Goal: Transaction & Acquisition: Purchase product/service

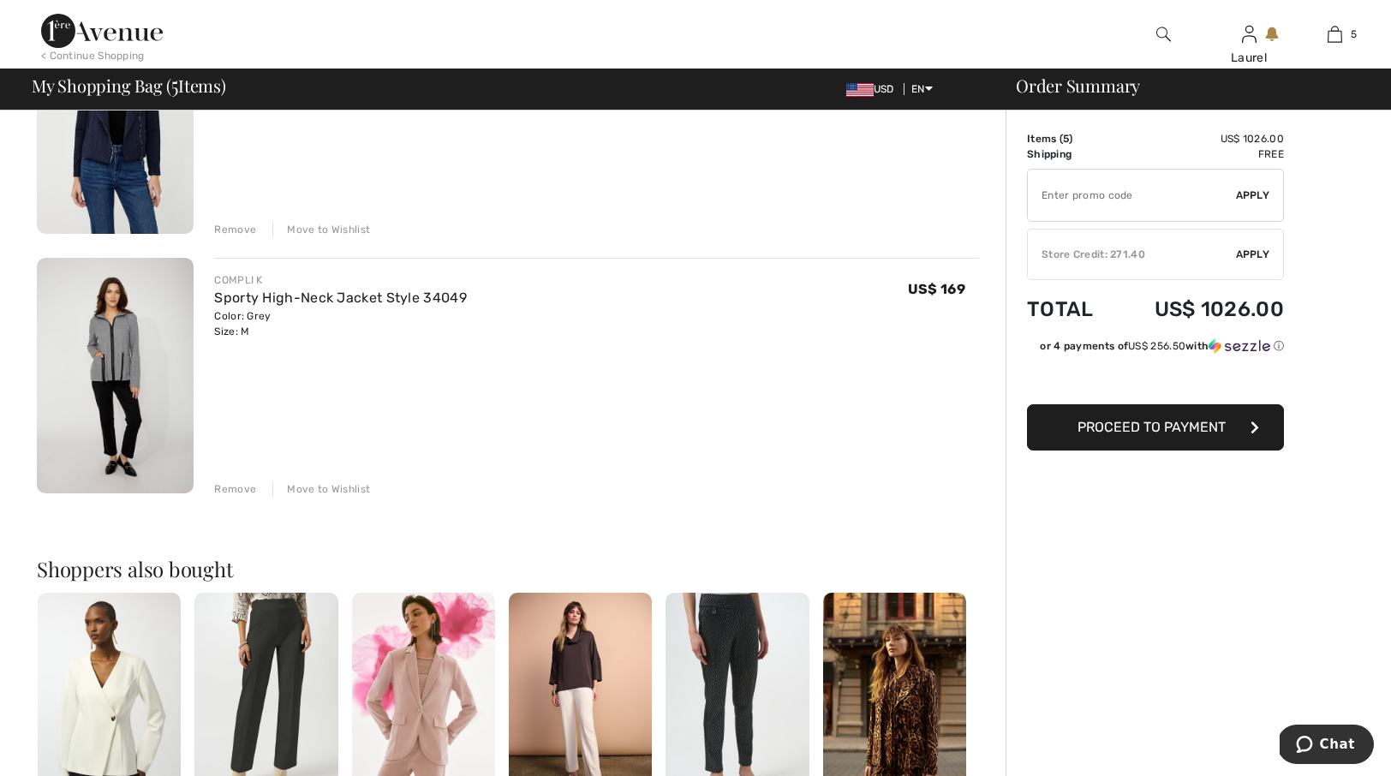
scroll to position [1032, 0]
click at [236, 486] on div "Remove" at bounding box center [235, 487] width 42 height 15
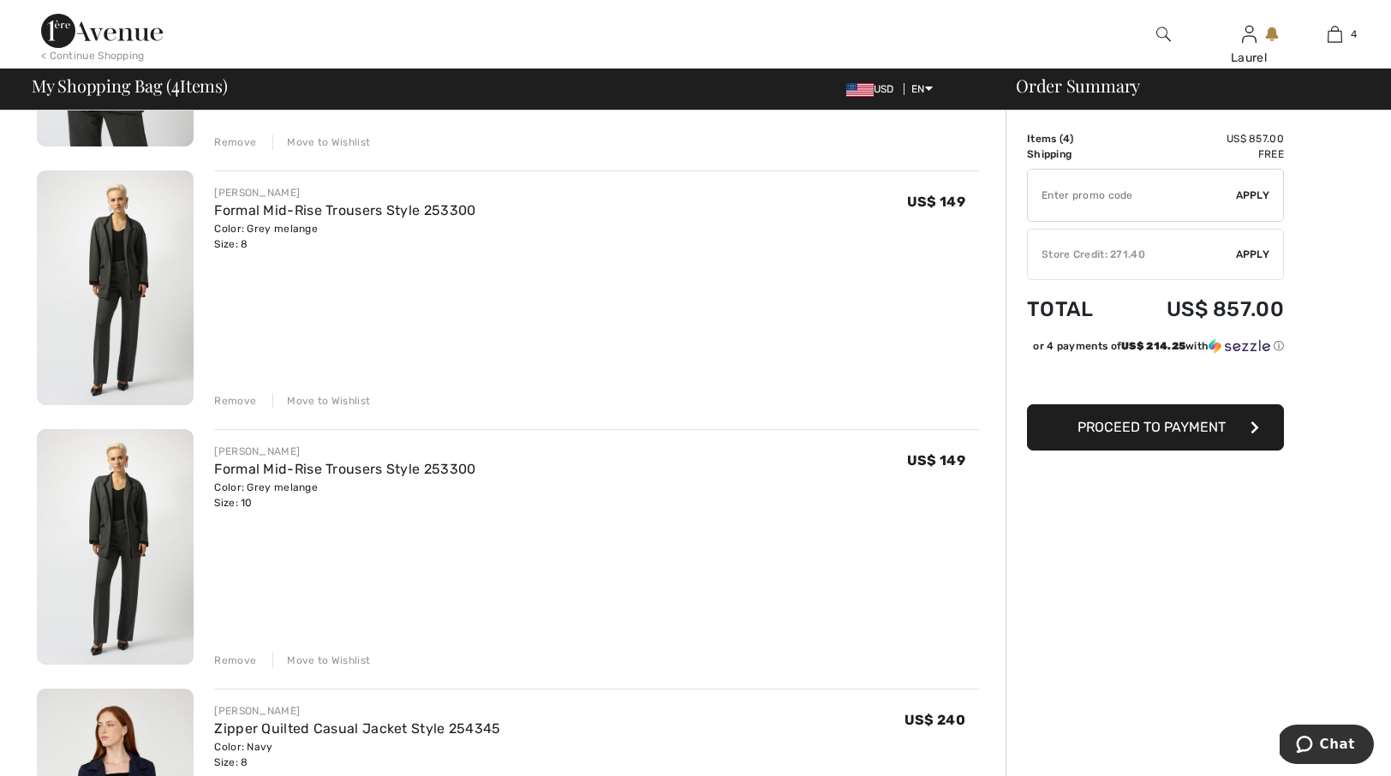
scroll to position [373, 0]
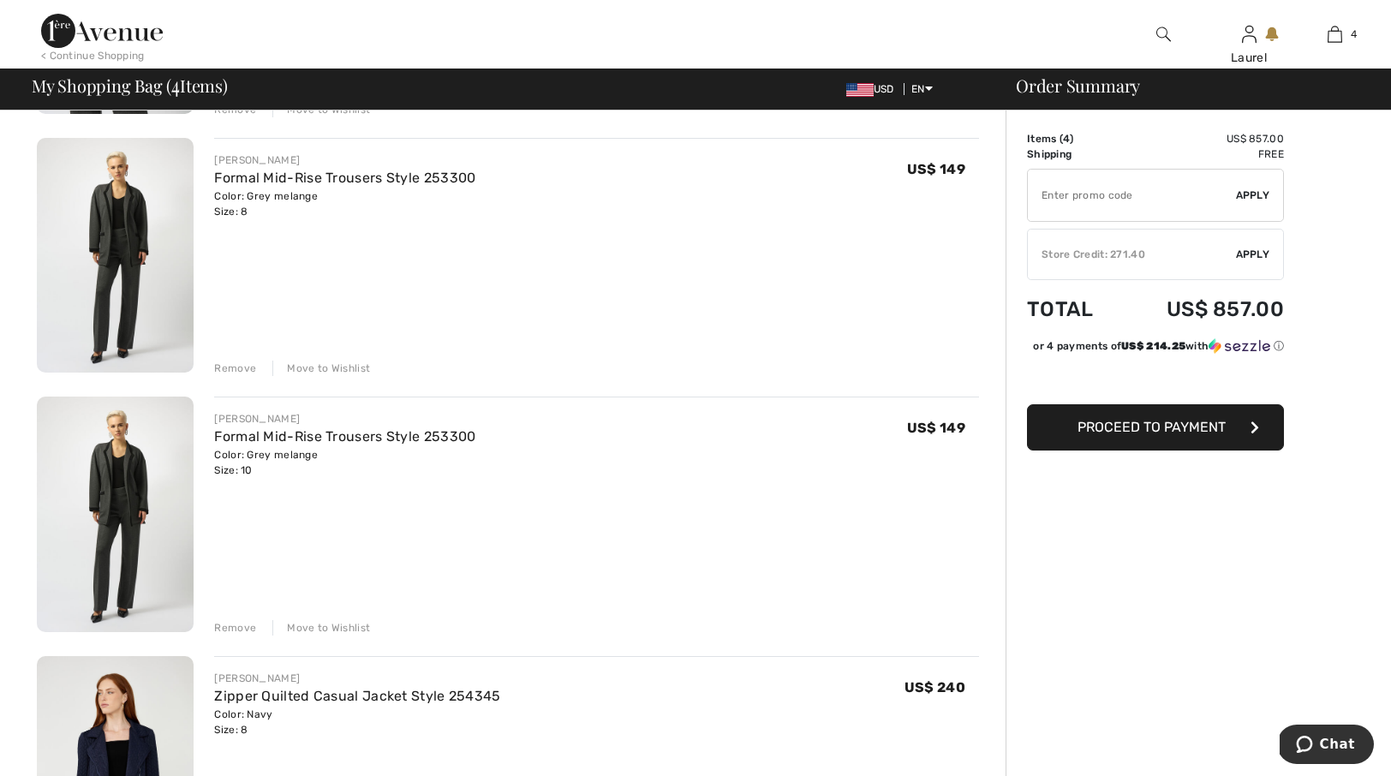
drag, startPoint x: 237, startPoint y: 630, endPoint x: 238, endPoint y: 557, distance: 72.8
click at [237, 629] on div "Remove" at bounding box center [235, 627] width 42 height 15
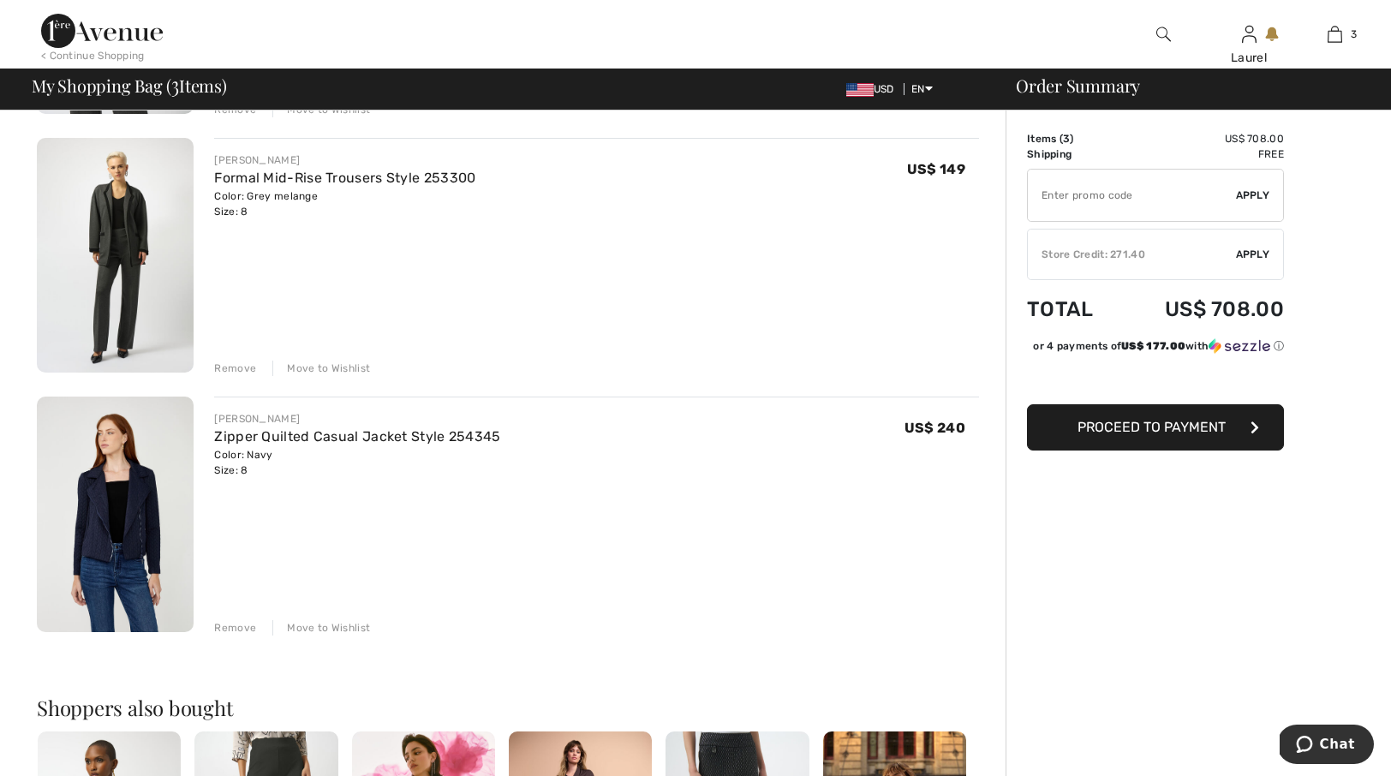
click at [241, 370] on div "Remove" at bounding box center [235, 368] width 42 height 15
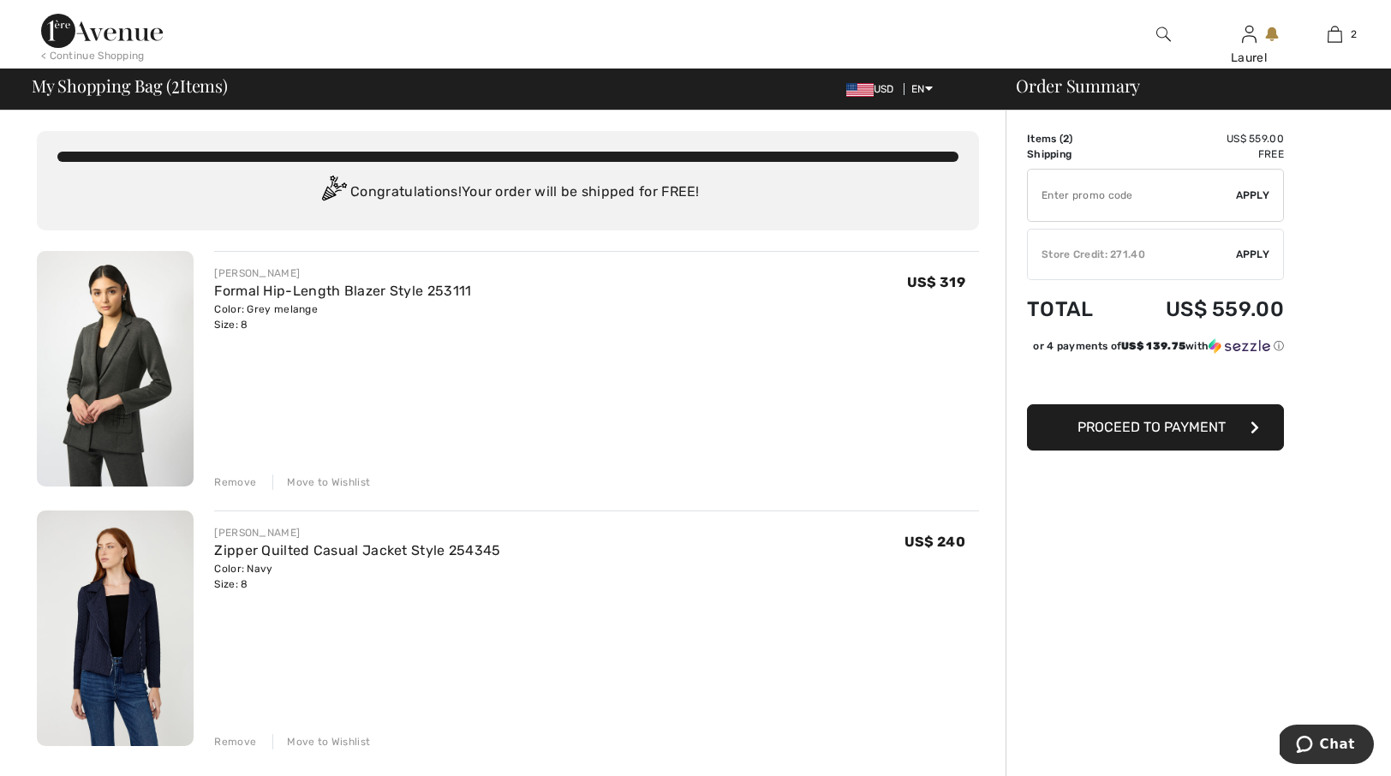
scroll to position [0, 0]
click at [237, 480] on div "Remove" at bounding box center [235, 482] width 42 height 15
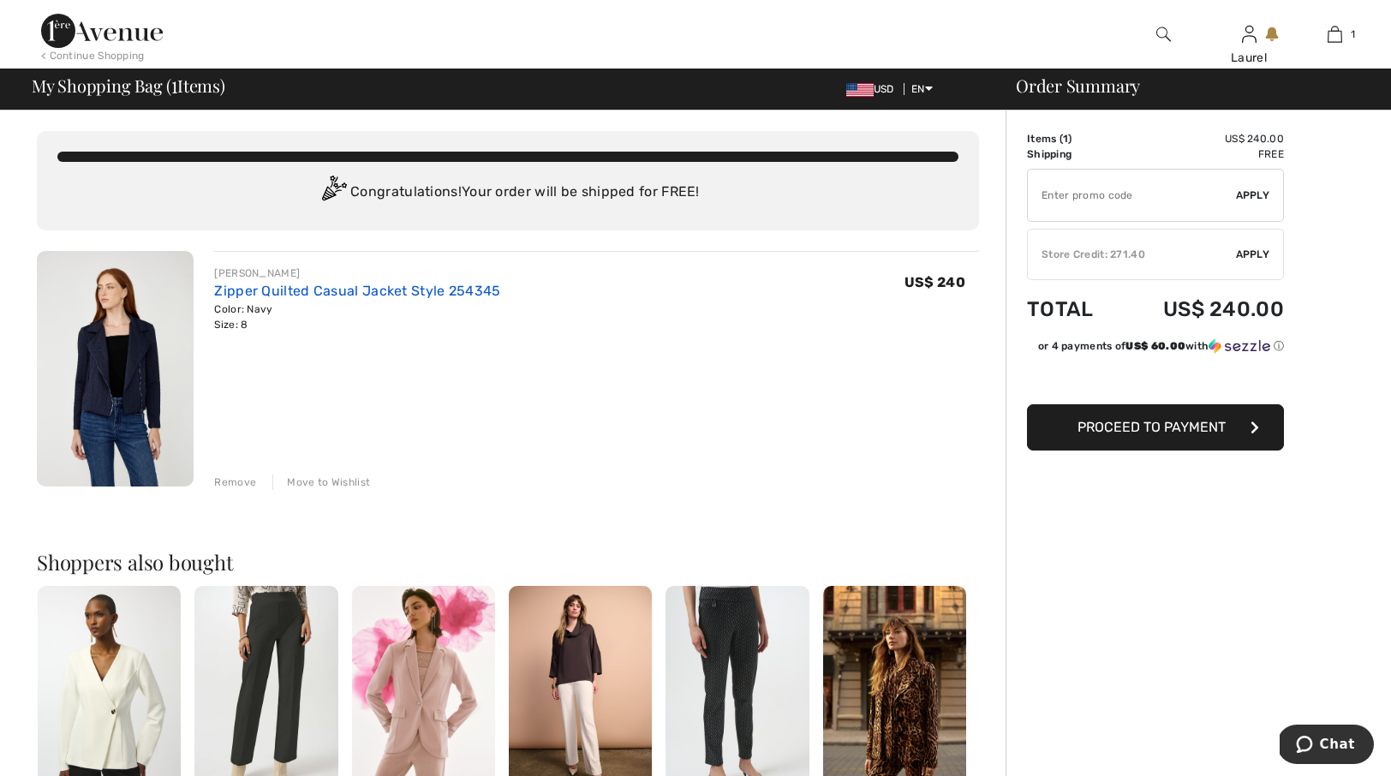
click at [384, 290] on link "Zipper Quilted Casual Jacket Style 254345" at bounding box center [357, 291] width 286 height 16
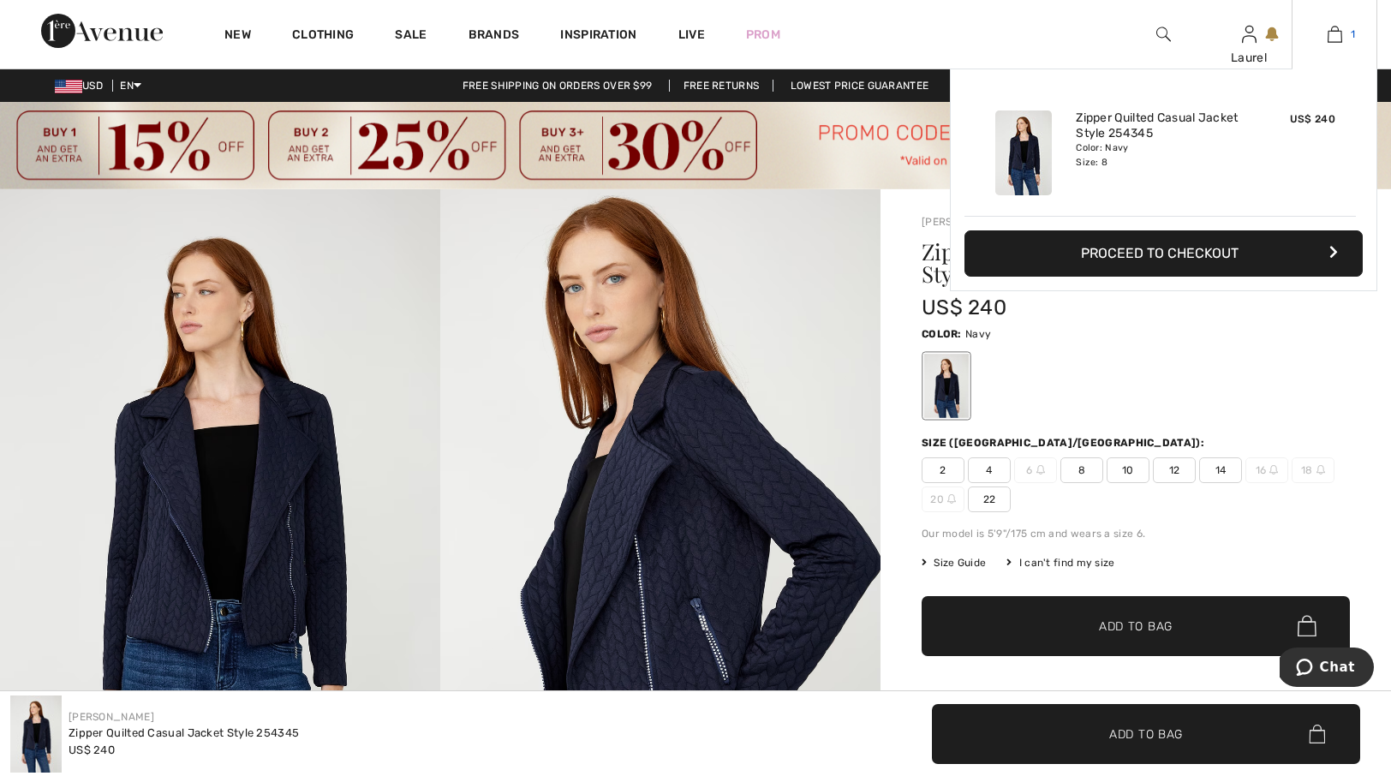
click at [1336, 31] on img at bounding box center [1335, 34] width 15 height 21
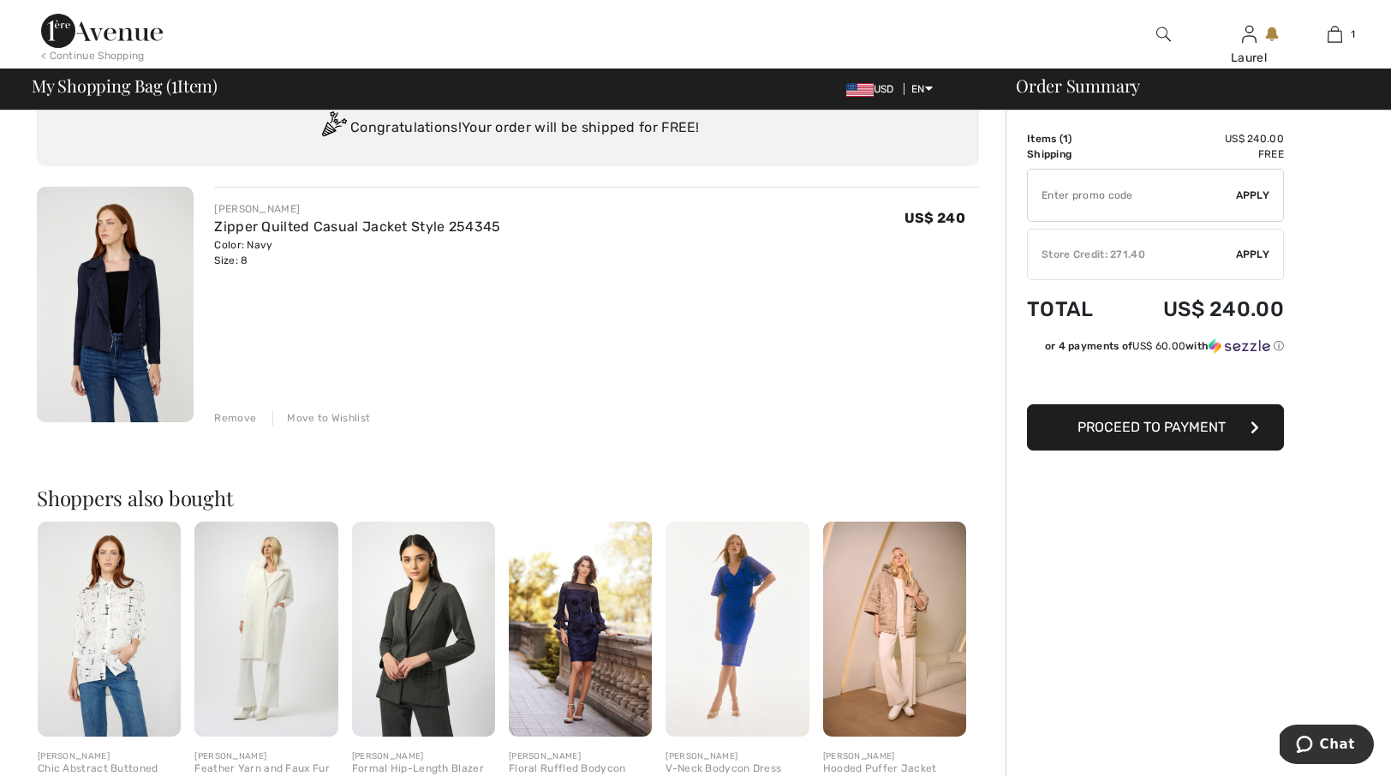
scroll to position [62, 0]
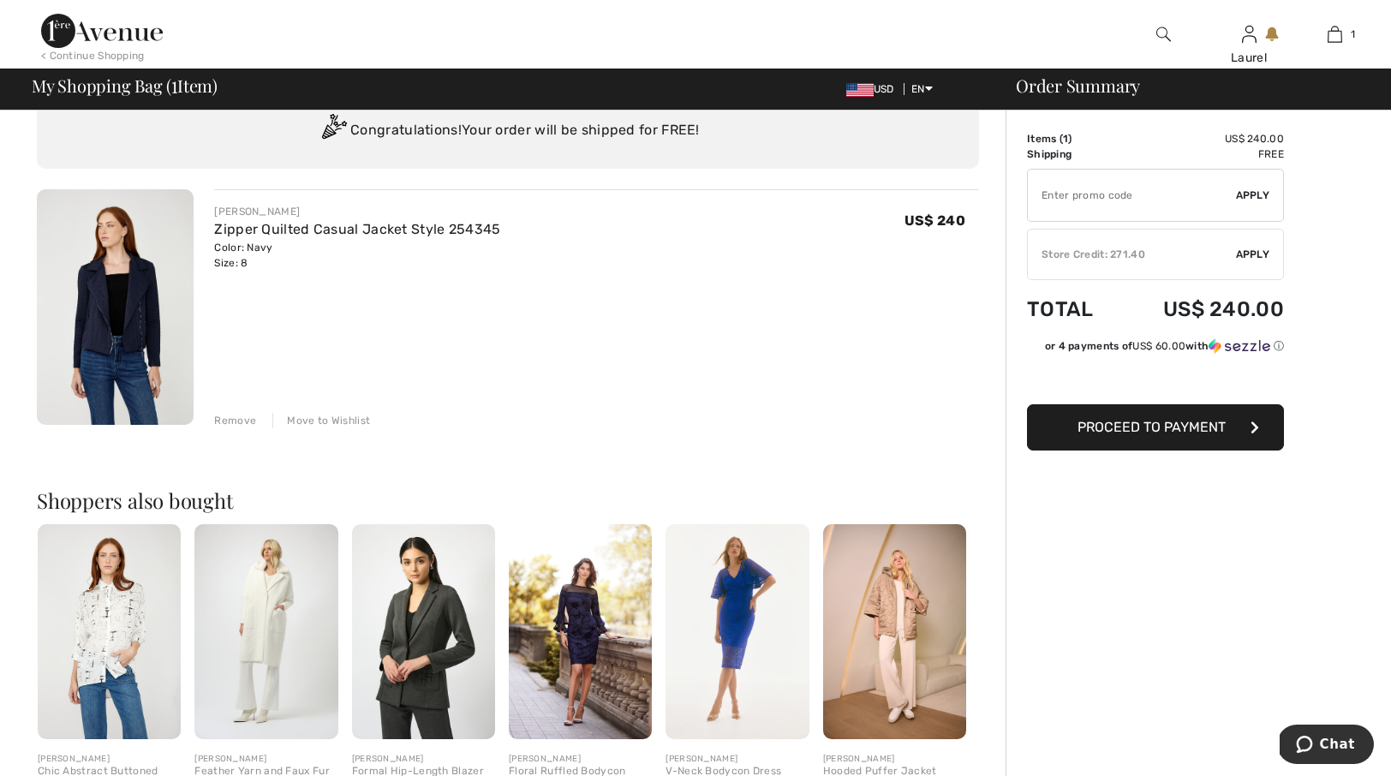
click at [1205, 426] on span "Proceed to Payment" at bounding box center [1151, 427] width 148 height 16
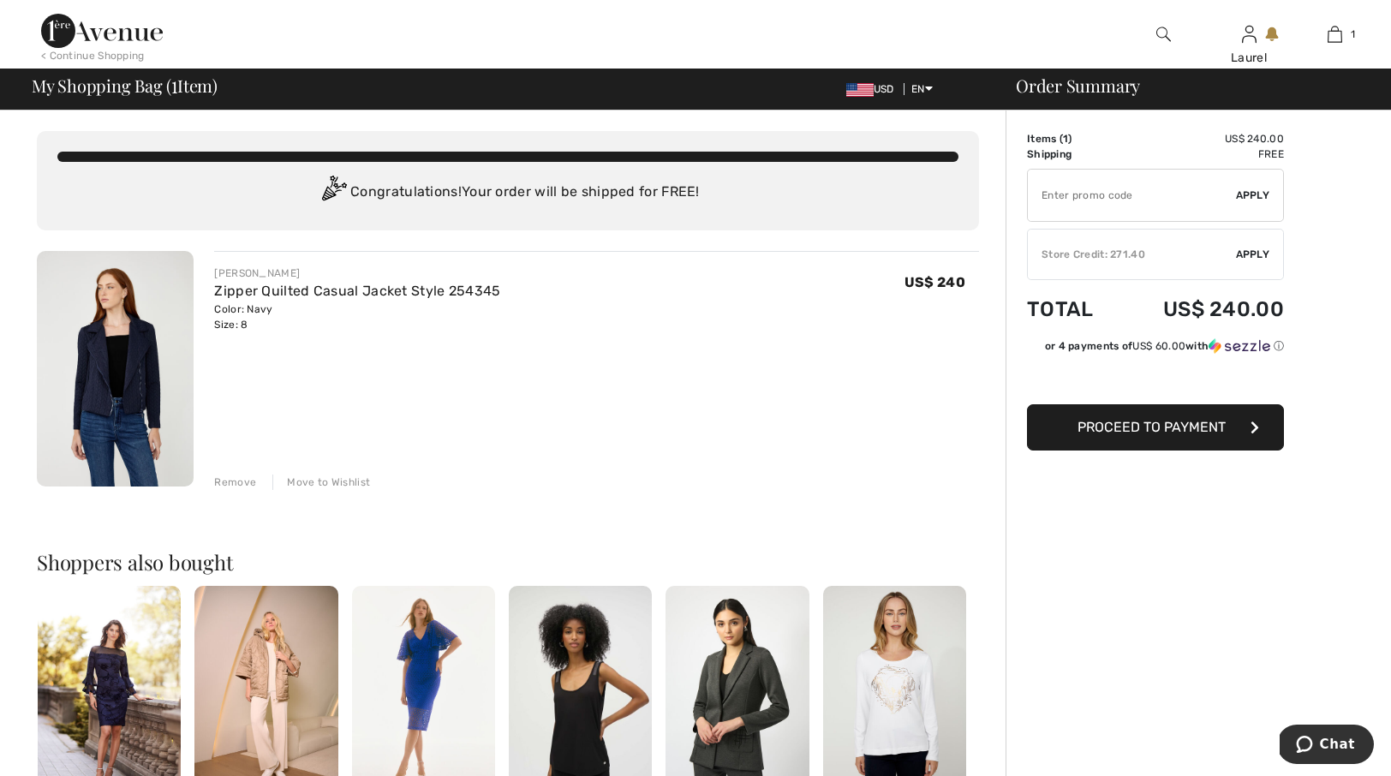
click at [1160, 29] on img at bounding box center [1163, 34] width 15 height 21
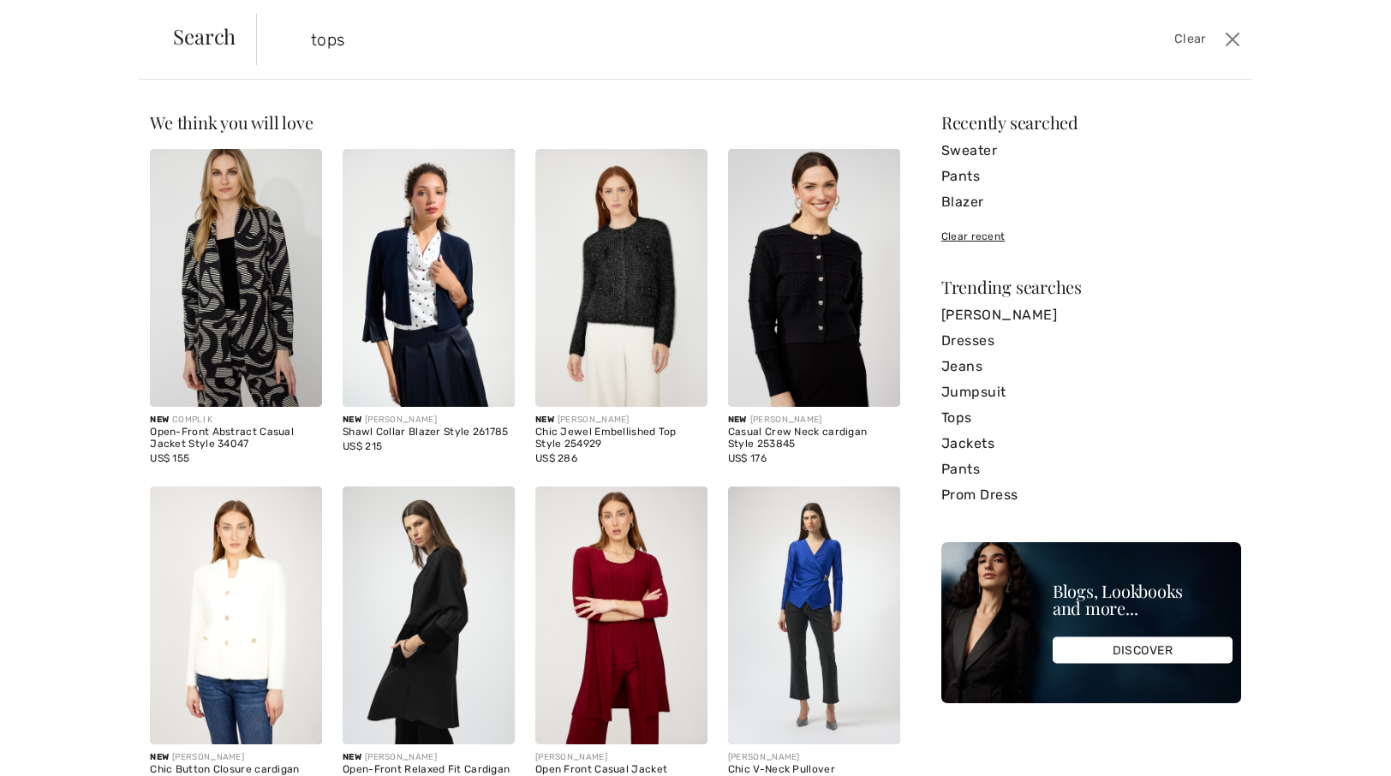
type input "tops"
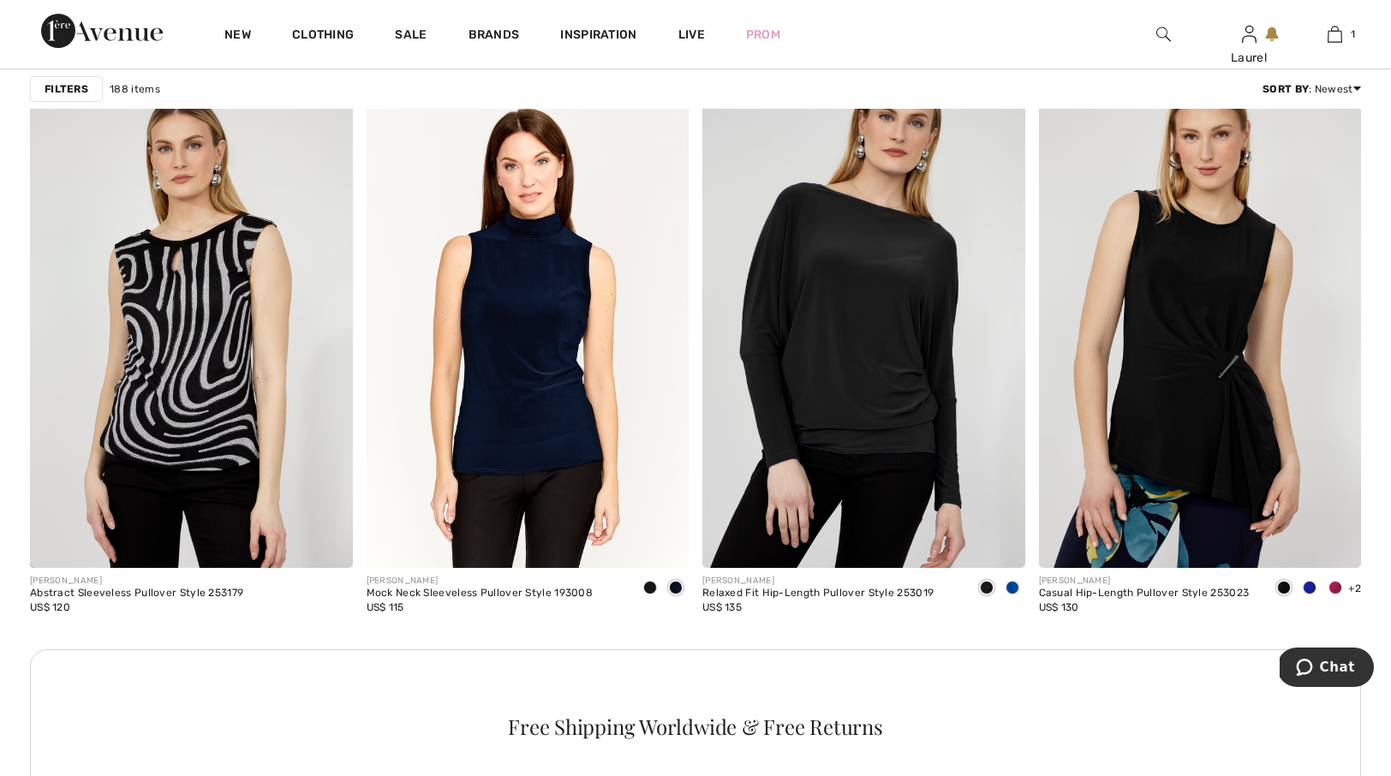
scroll to position [6461, 0]
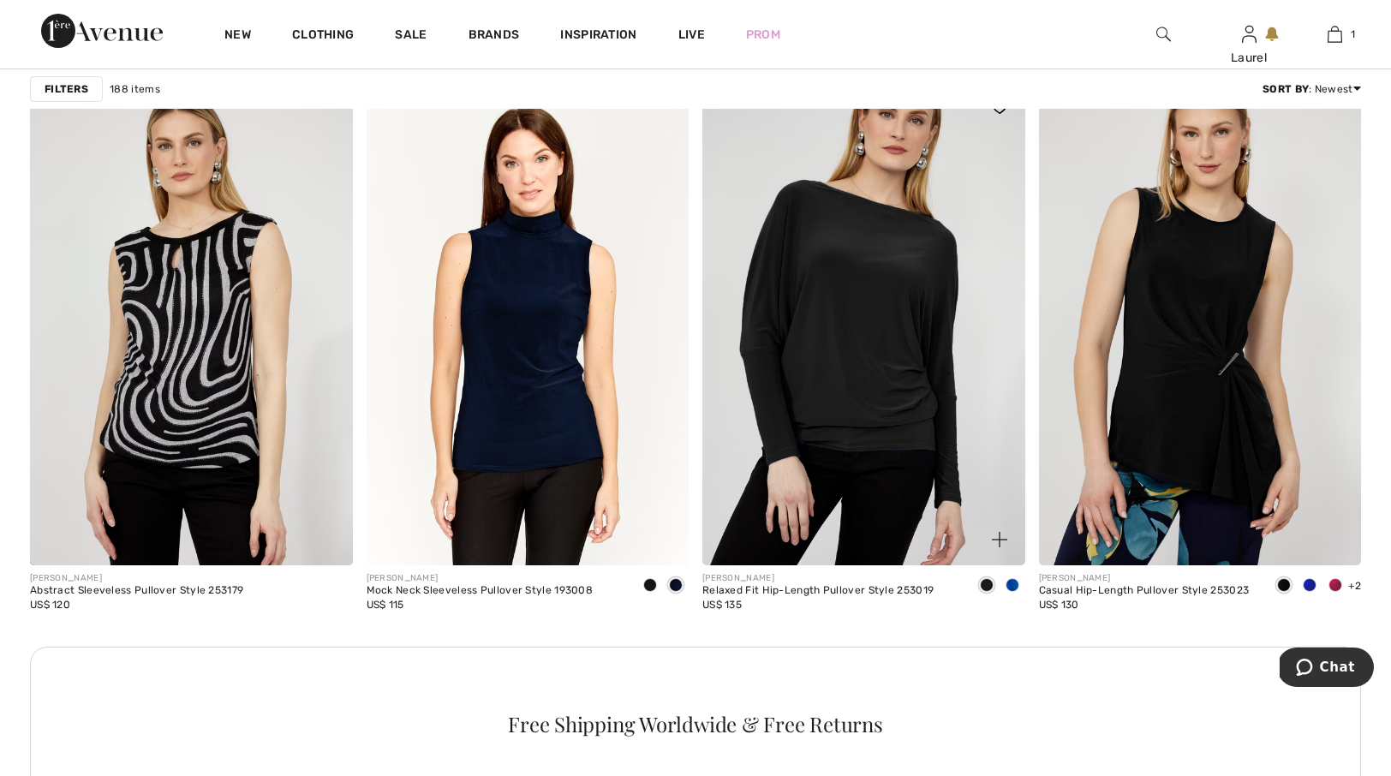
click at [897, 310] on img at bounding box center [863, 323] width 323 height 484
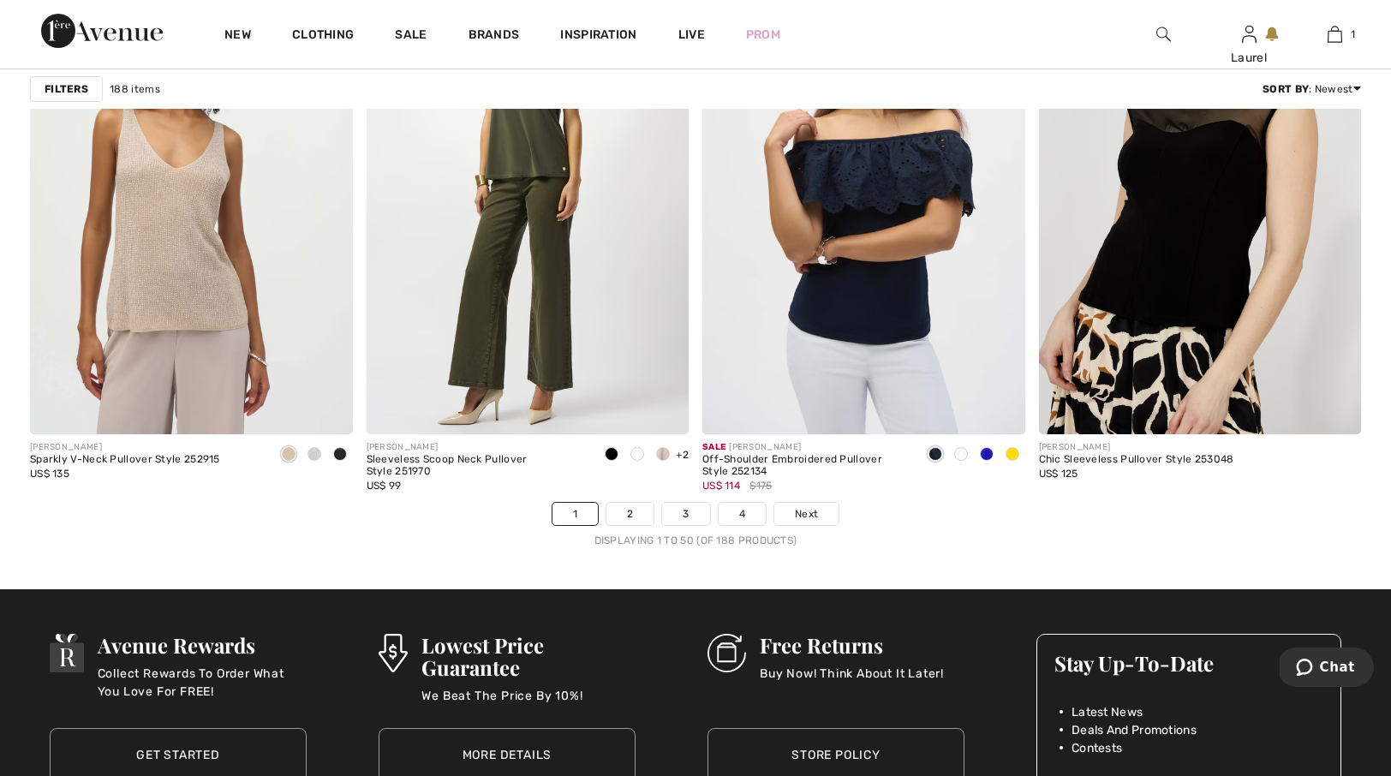
scroll to position [8504, 0]
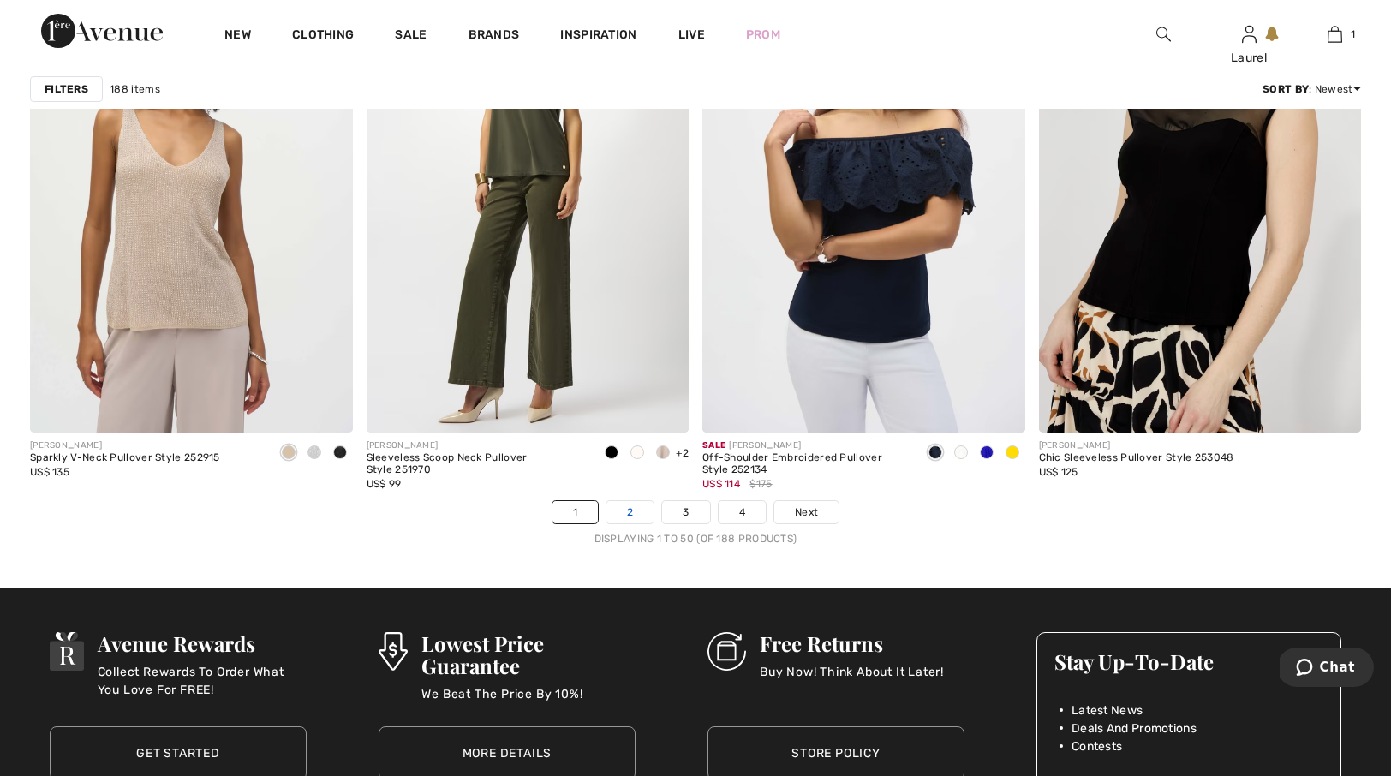
click at [632, 511] on link "2" at bounding box center [629, 512] width 47 height 22
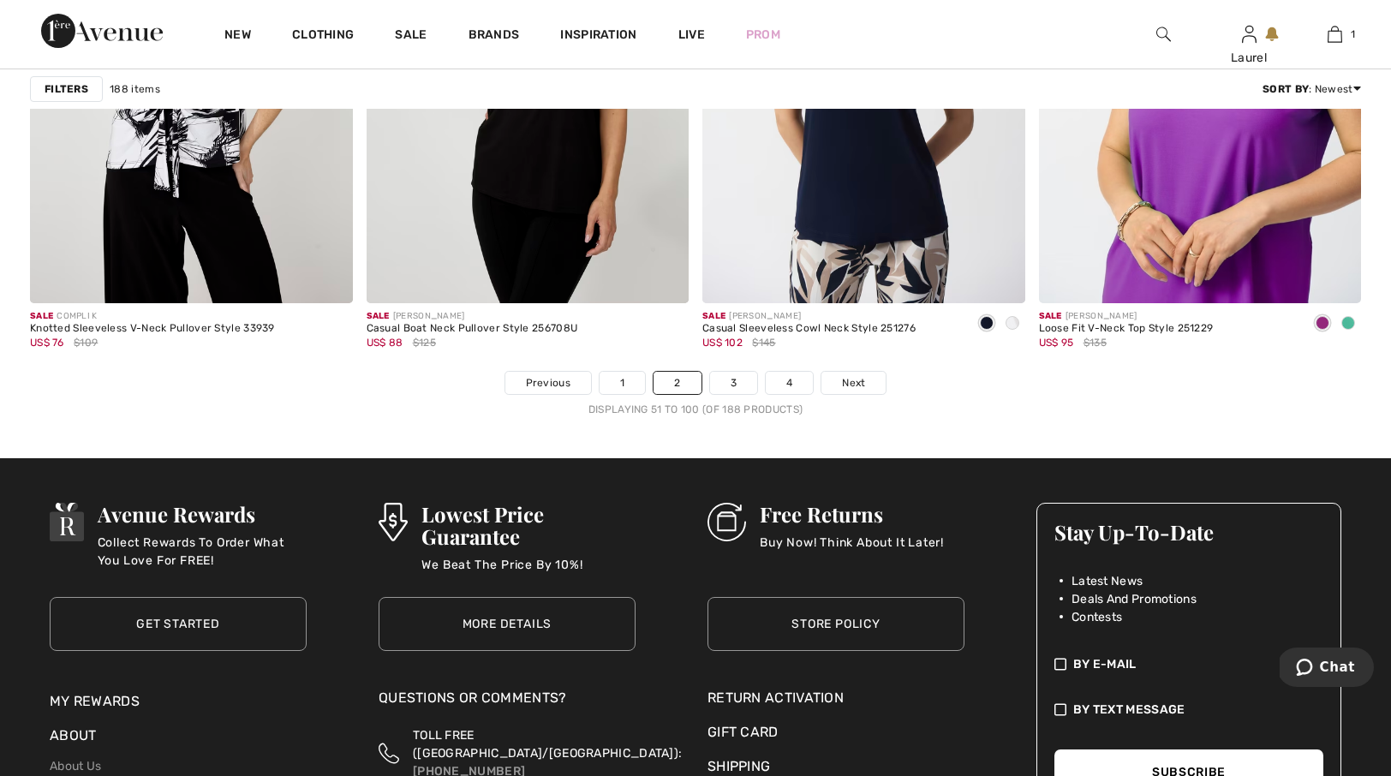
scroll to position [8636, 0]
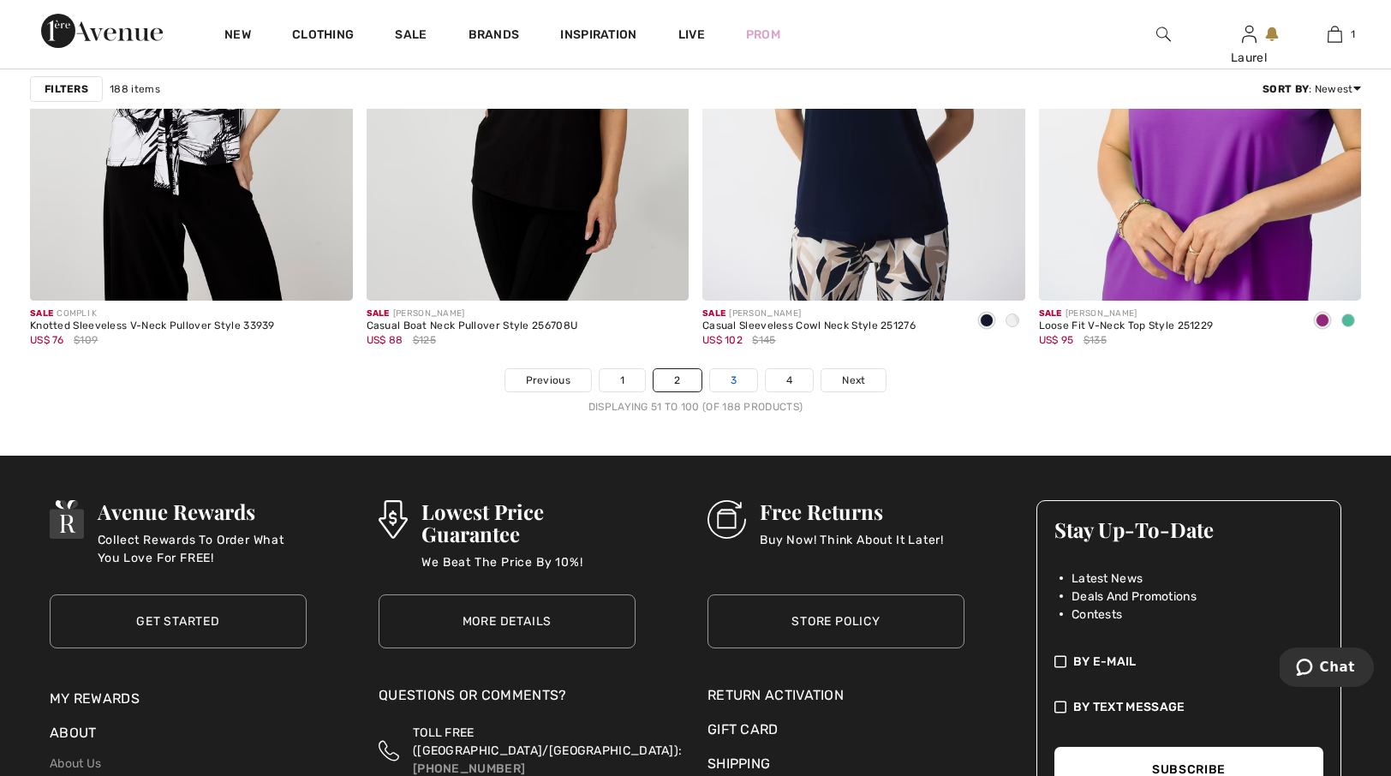
click at [740, 376] on link "3" at bounding box center [733, 380] width 47 height 22
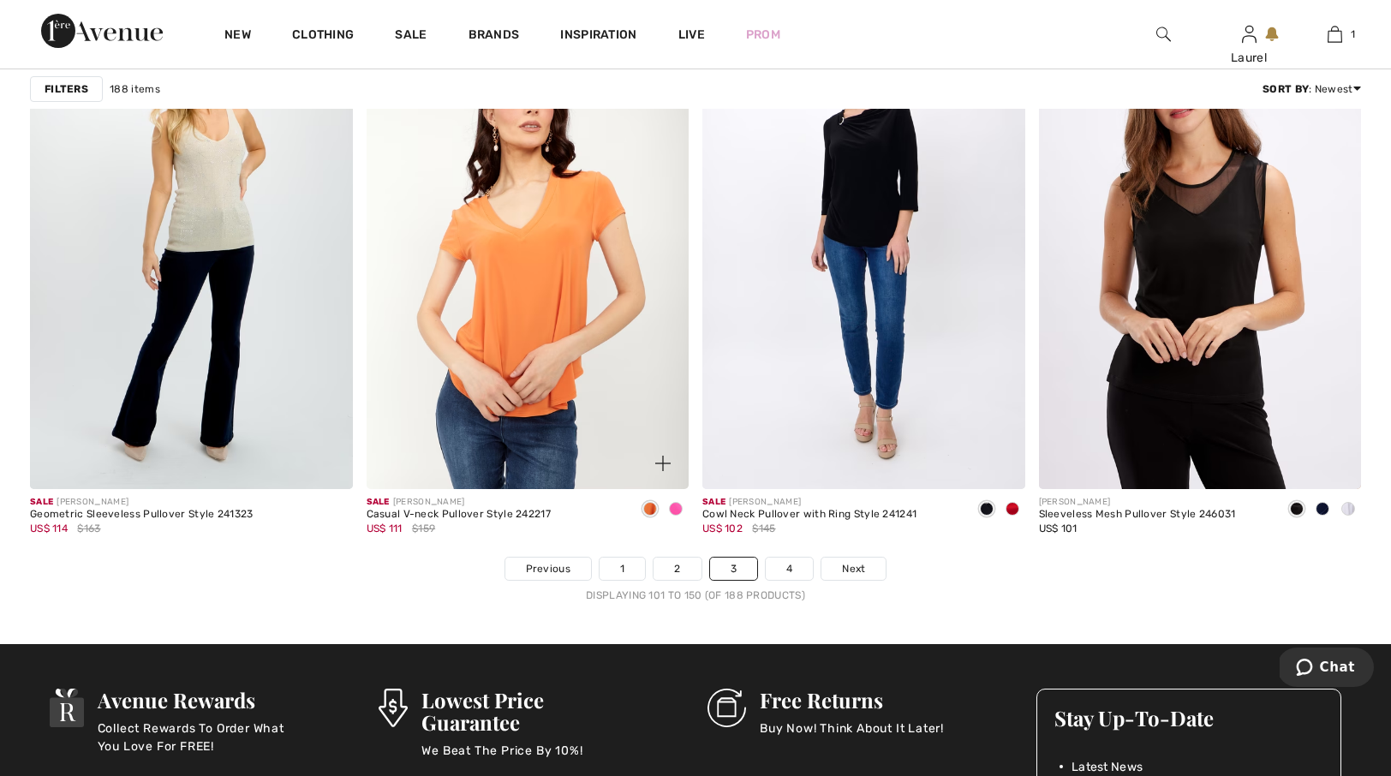
scroll to position [8451, 0]
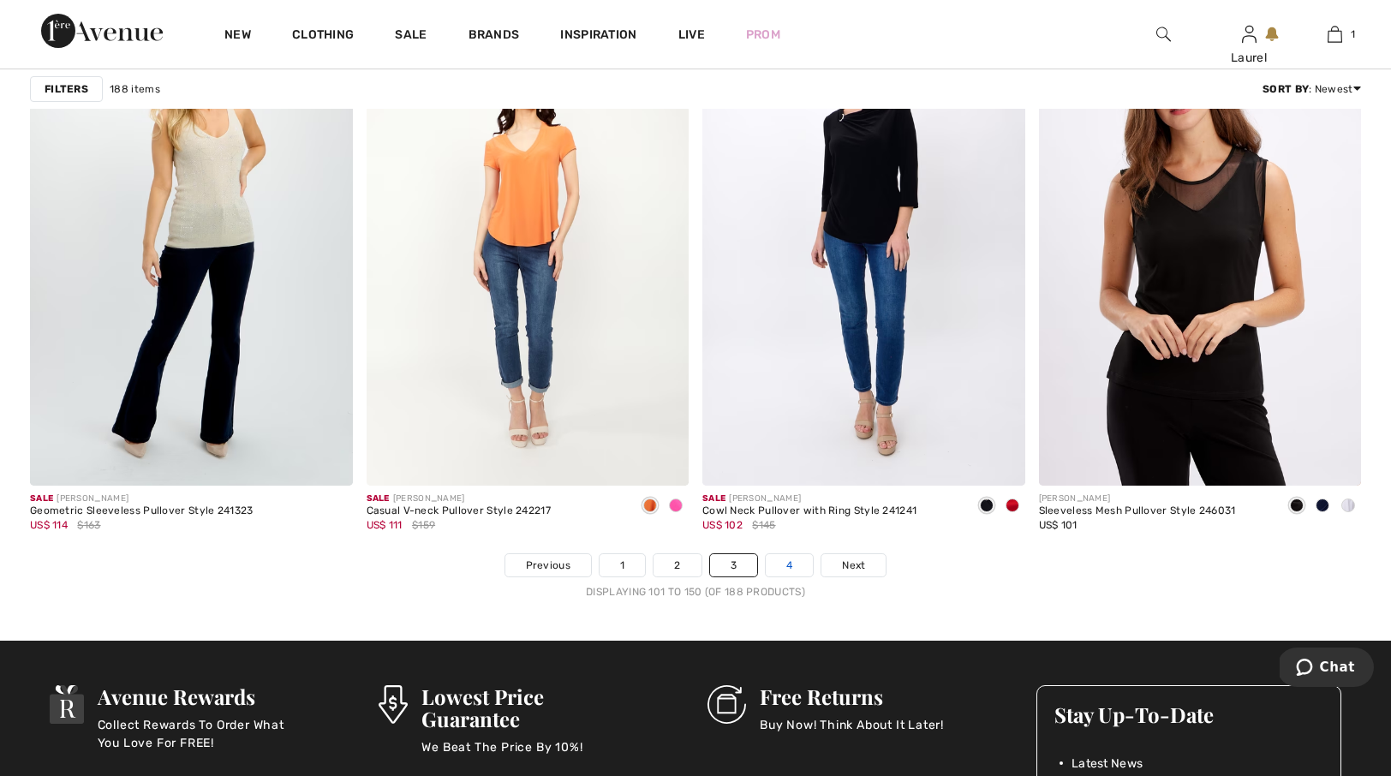
click at [791, 568] on link "4" at bounding box center [789, 565] width 47 height 22
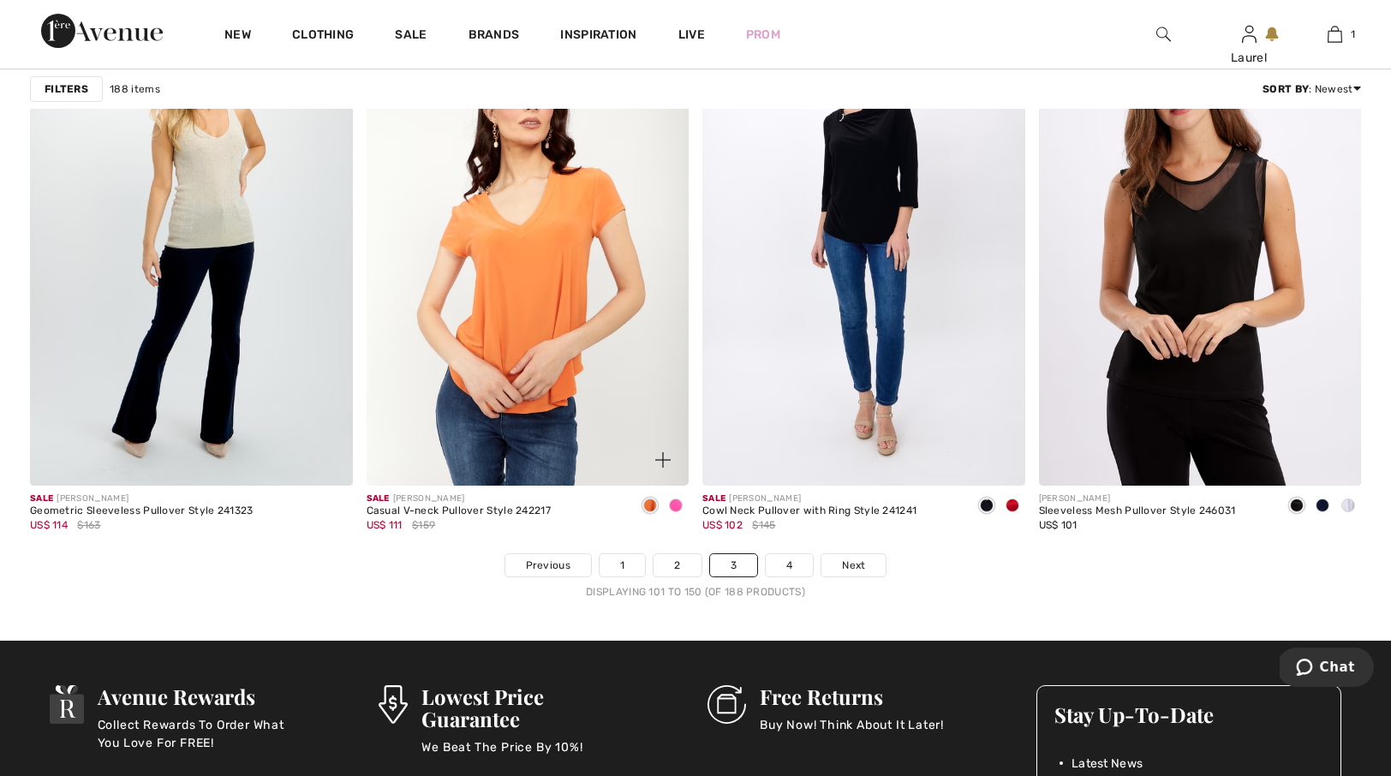
click at [473, 254] on img at bounding box center [528, 244] width 323 height 484
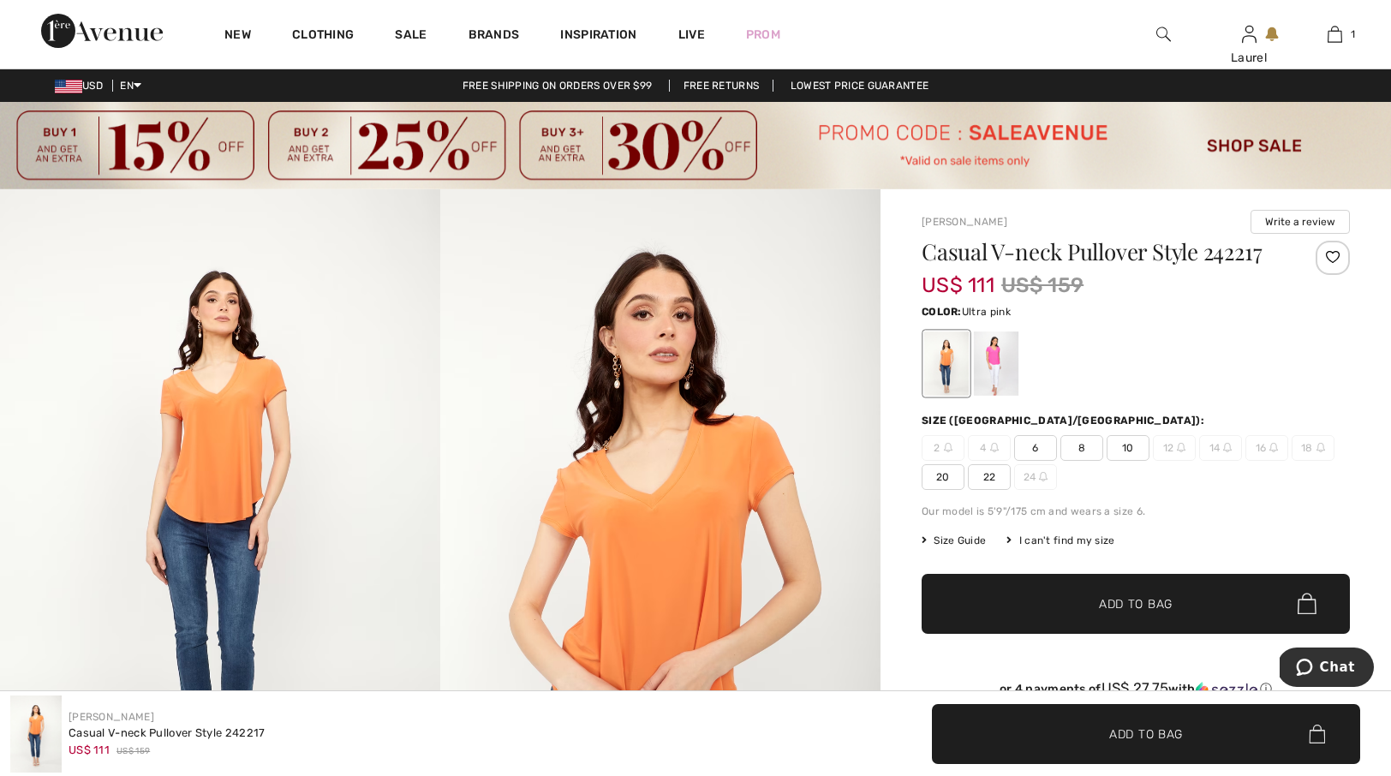
click at [999, 353] on div at bounding box center [996, 363] width 45 height 64
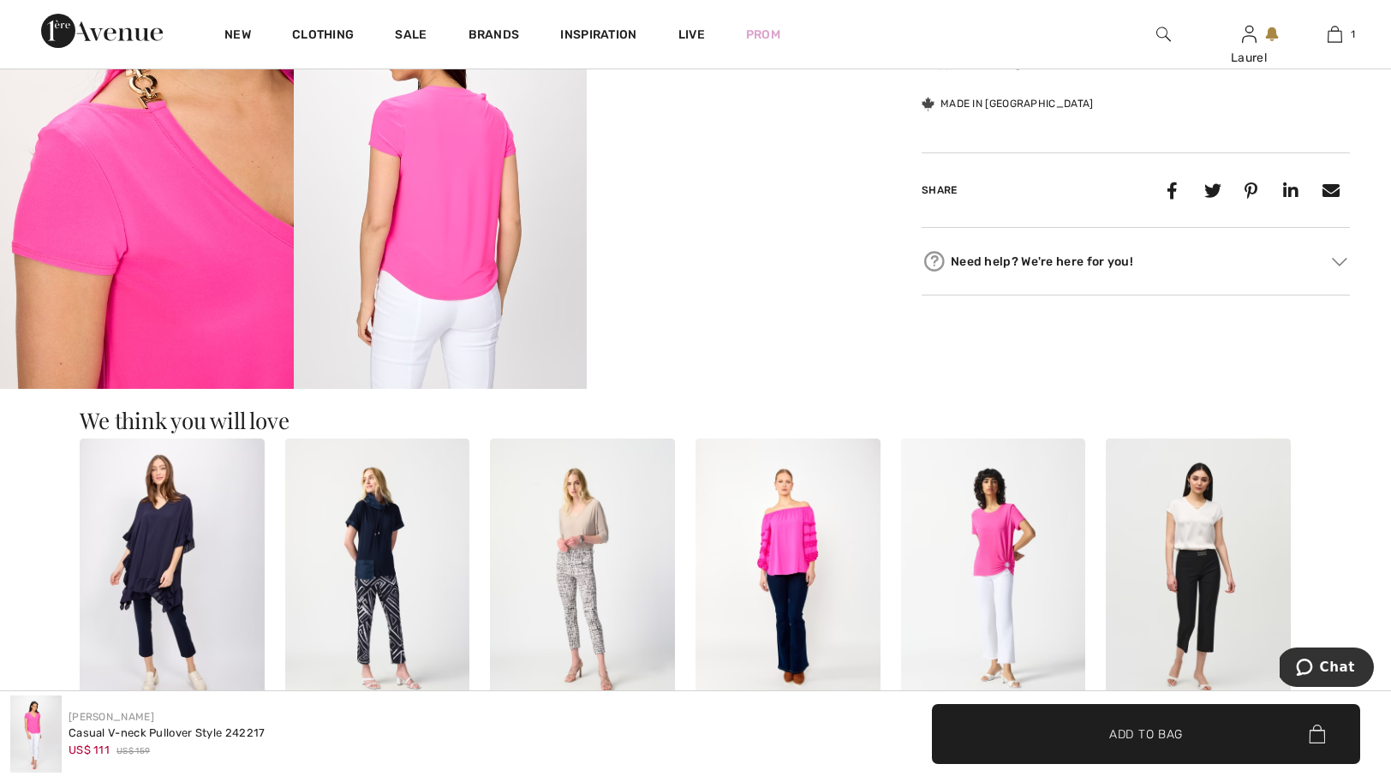
scroll to position [902, 0]
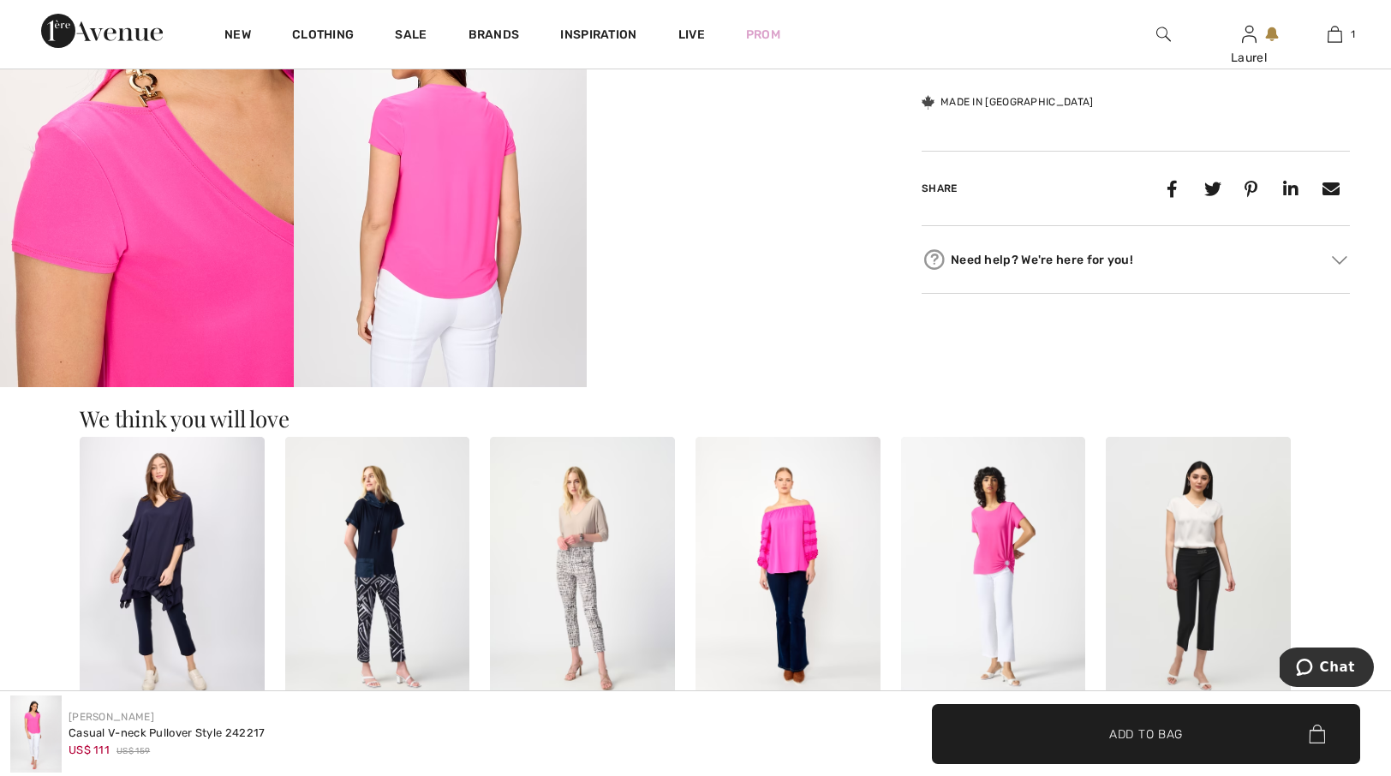
click at [391, 528] on img at bounding box center [377, 575] width 185 height 277
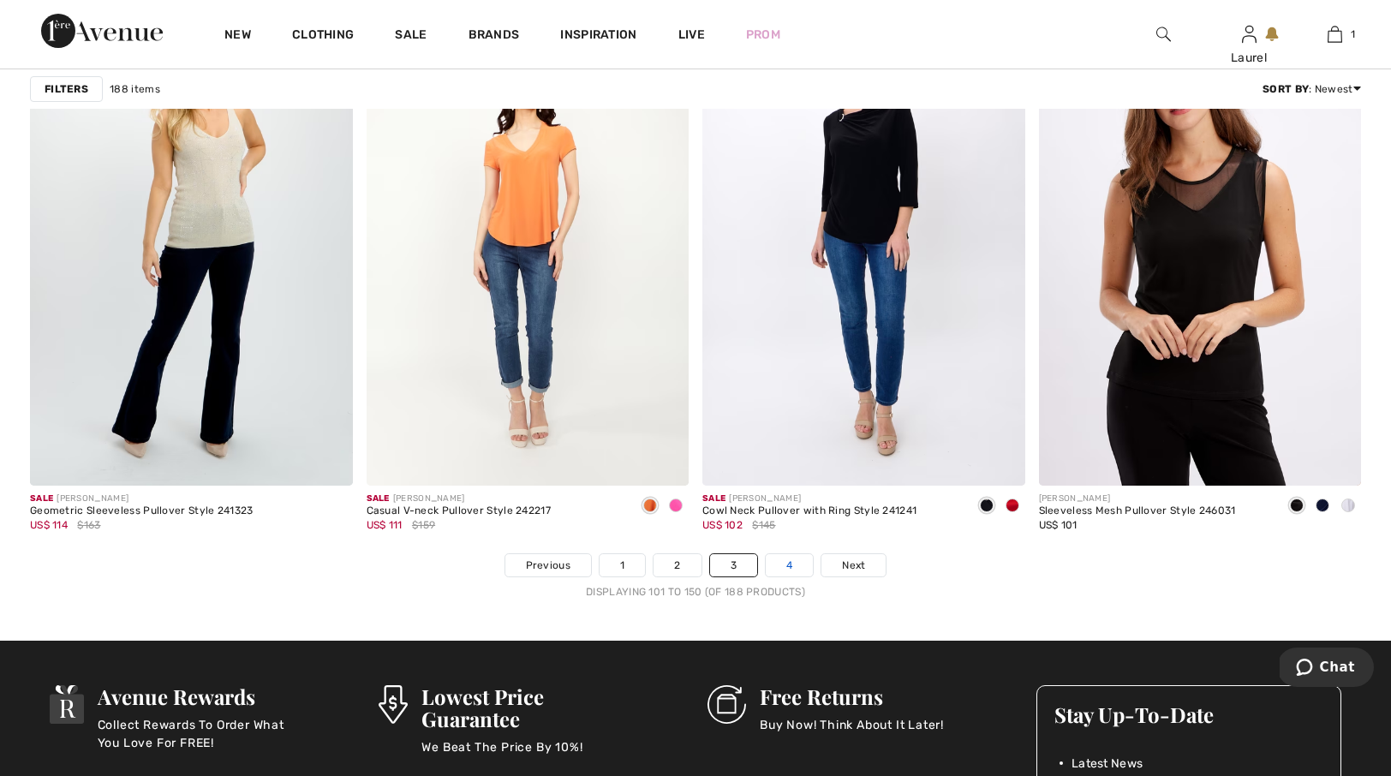
click at [791, 570] on link "4" at bounding box center [789, 565] width 47 height 22
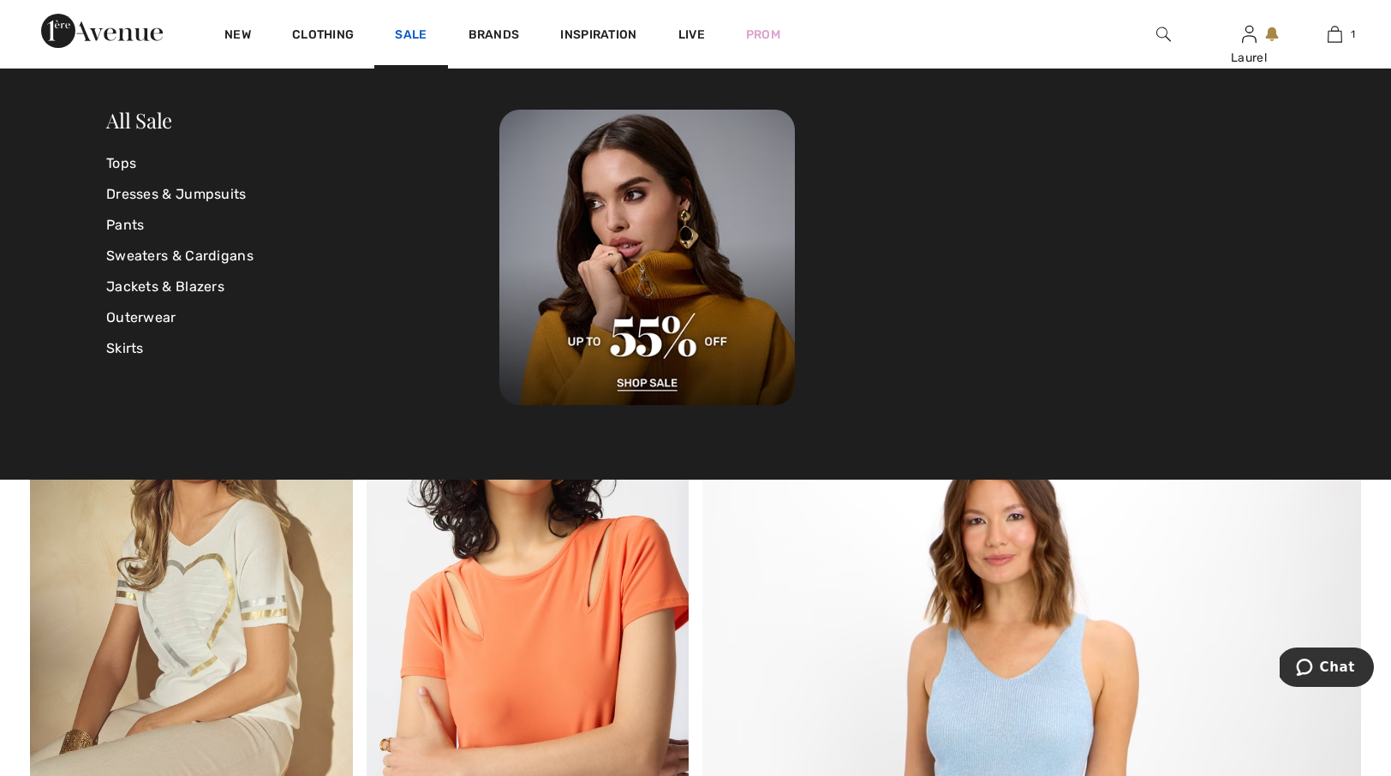
click at [410, 30] on link "Sale" at bounding box center [411, 36] width 32 height 18
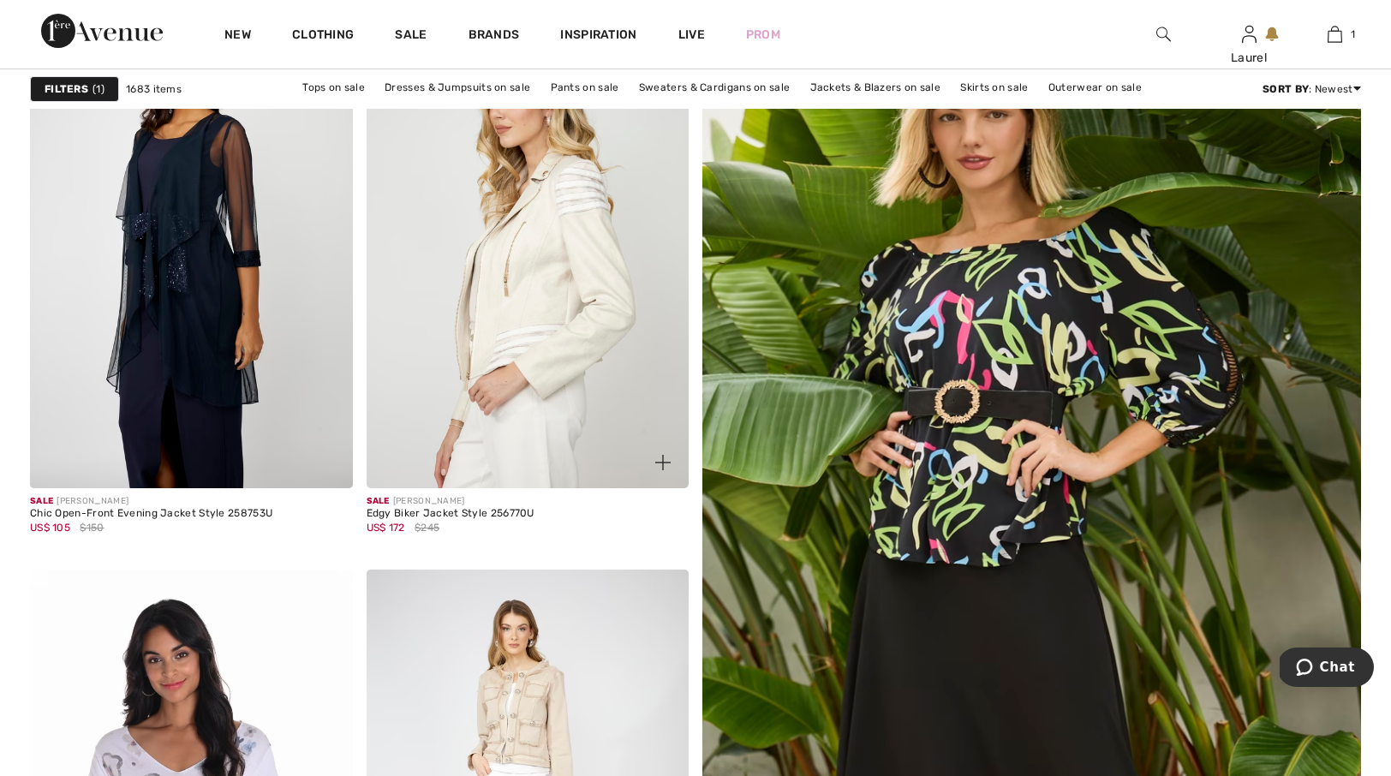
scroll to position [361, 0]
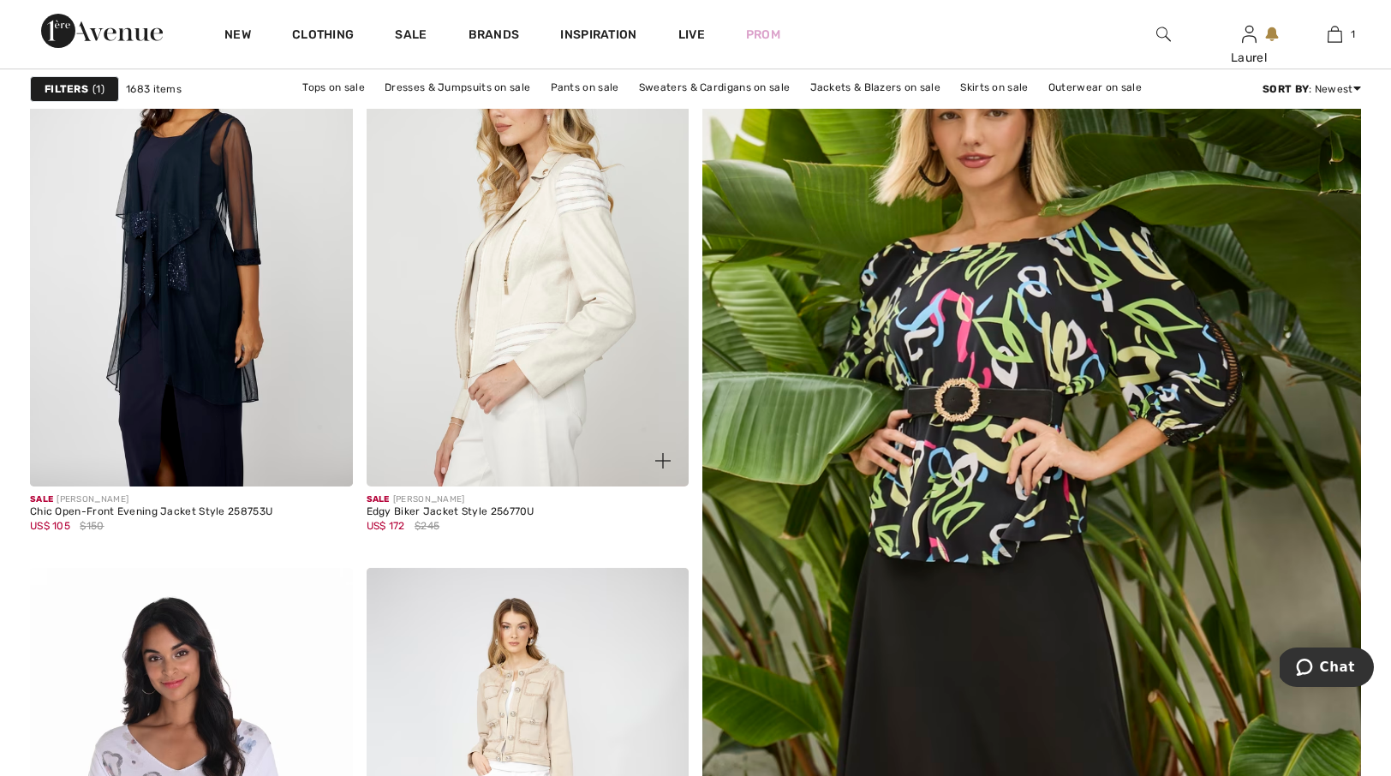
click at [595, 280] on img at bounding box center [528, 245] width 323 height 484
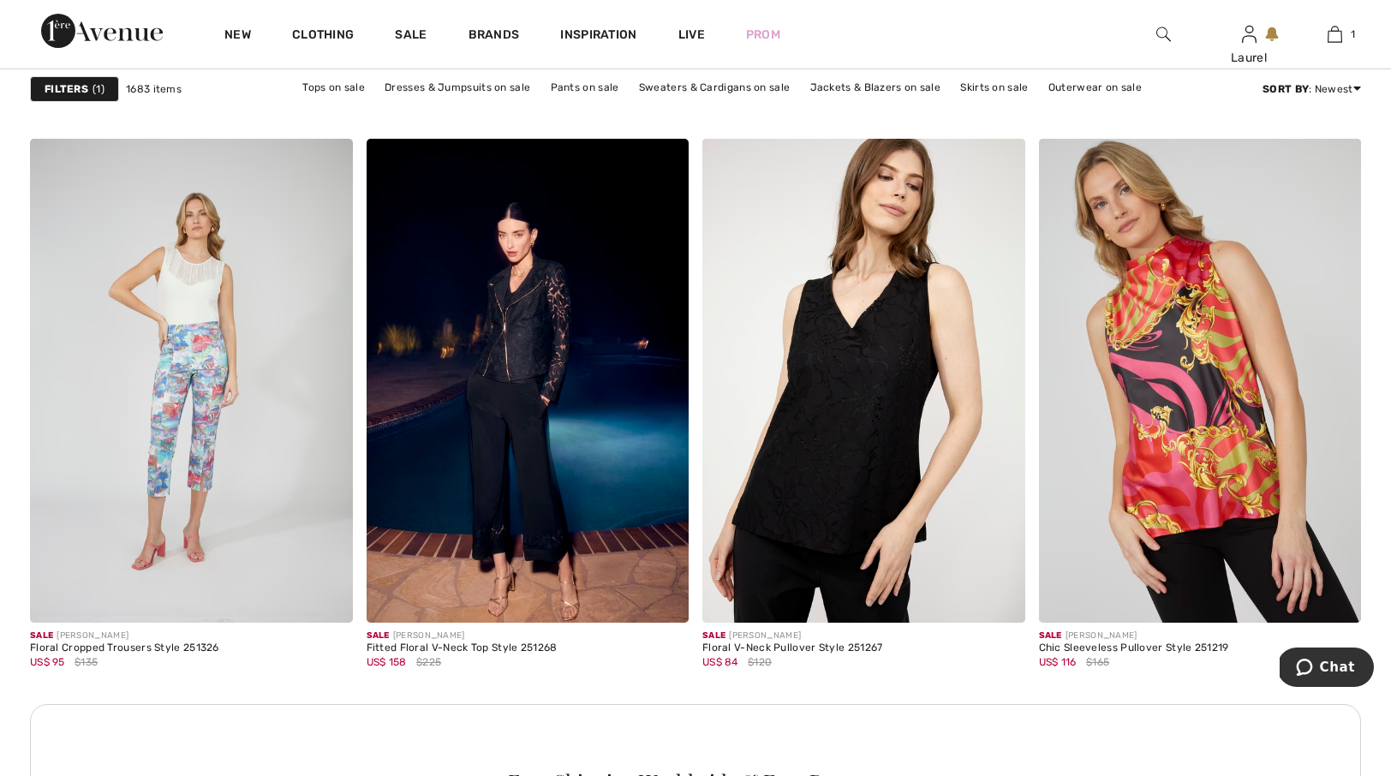
scroll to position [3952, 0]
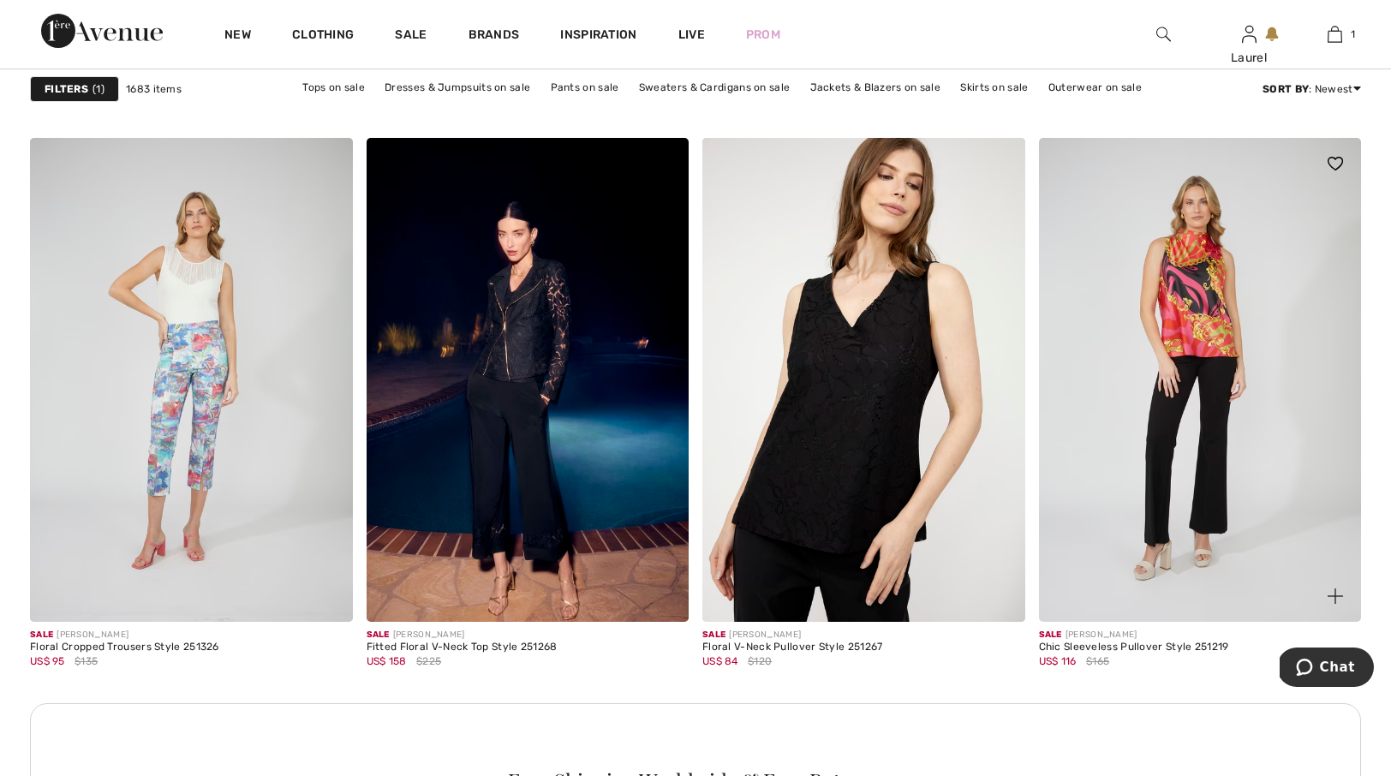
click at [1130, 385] on img at bounding box center [1200, 380] width 323 height 484
